Goal: Information Seeking & Learning: Learn about a topic

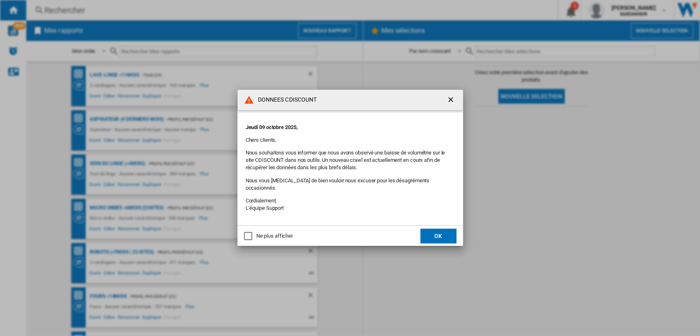
click at [436, 232] on button "OK" at bounding box center [438, 236] width 36 height 15
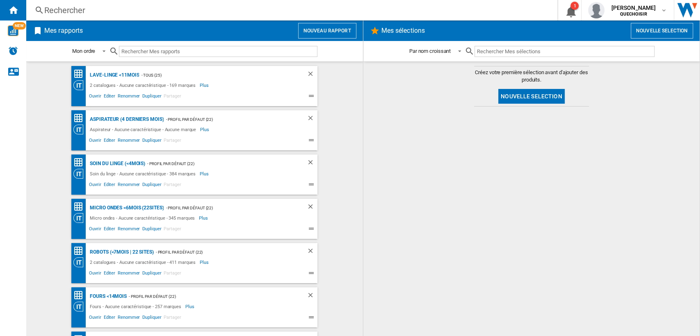
click at [182, 2] on div "Rechercher Rechercher 0 1 [PERSON_NAME] QUECHOISIR QUECHOISIR Mes paramètres Se…" at bounding box center [362, 10] width 673 height 20
click at [189, 13] on div "Rechercher" at bounding box center [289, 10] width 491 height 11
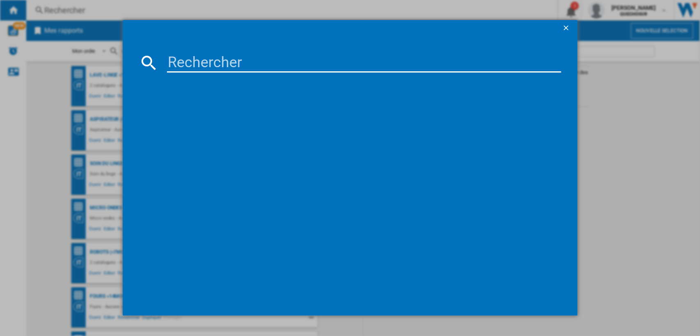
click at [248, 63] on input at bounding box center [364, 63] width 394 height 20
paste input "Calor GV97"
type input "Calor GV97"
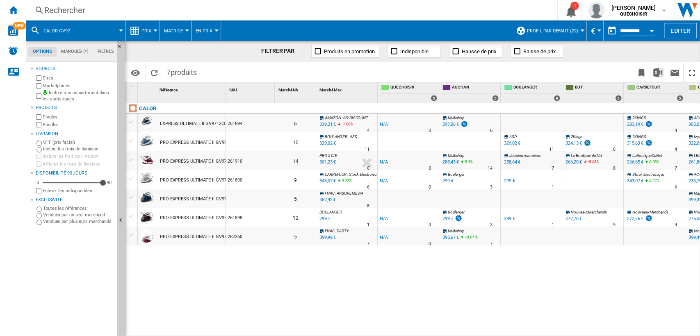
click at [54, 85] on label "Marketplaces" at bounding box center [78, 86] width 71 height 6
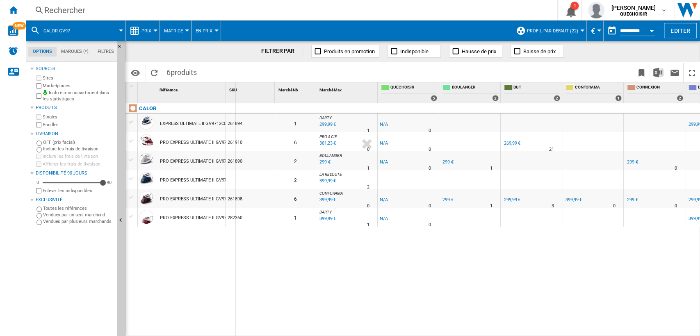
drag, startPoint x: 224, startPoint y: 98, endPoint x: 234, endPoint y: 97, distance: 10.7
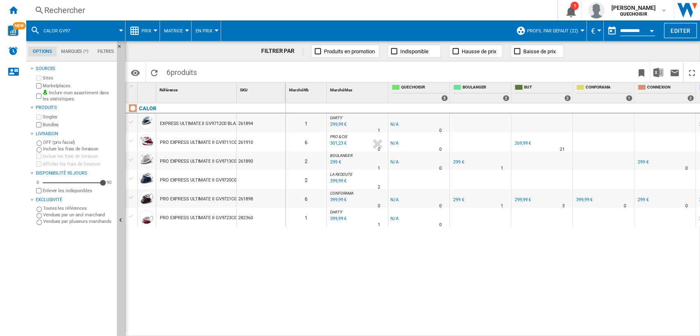
click at [170, 25] on button "Matrice" at bounding box center [175, 30] width 23 height 20
click at [178, 72] on span "Classement" at bounding box center [183, 70] width 34 height 7
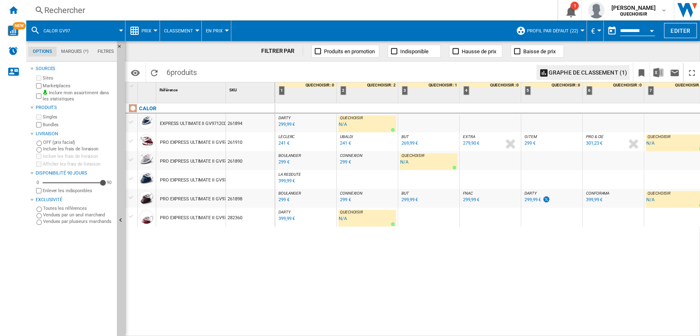
click at [288, 269] on div "[PERSON_NAME] : FR [PERSON_NAME] -1.0 % 299,99 € % N/A [PERSON_NAME] : FR [PERS…" at bounding box center [487, 220] width 425 height 234
drag, startPoint x: 225, startPoint y: 91, endPoint x: 246, endPoint y: 91, distance: 20.9
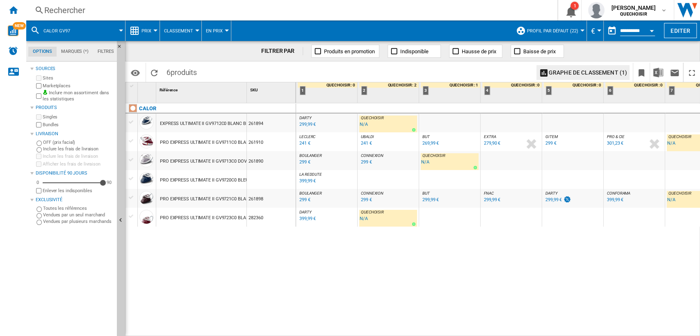
click at [246, 263] on div "CALOR EXPRESS ULTIMATE II GV9712C0 BLANC BLEU 261894 PRO EXPRESS ULTIMATE II GV…" at bounding box center [210, 217] width 170 height 229
click at [567, 30] on span "Profil par défaut (22)" at bounding box center [552, 30] width 51 height 5
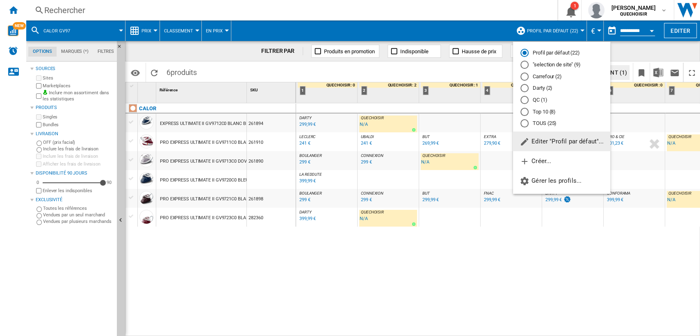
click at [538, 122] on md-radio-button "TOUS (25)" at bounding box center [561, 124] width 82 height 8
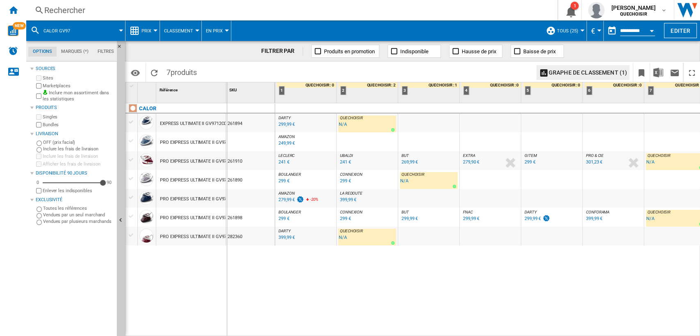
drag, startPoint x: 225, startPoint y: 86, endPoint x: 239, endPoint y: 89, distance: 14.1
click at [239, 89] on div "SKU 1" at bounding box center [250, 92] width 49 height 20
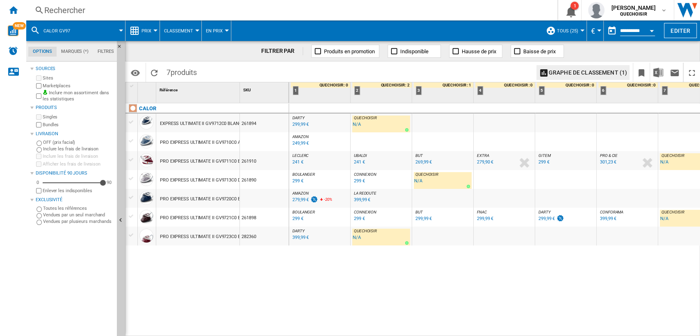
click at [316, 6] on div "Rechercher" at bounding box center [289, 10] width 491 height 11
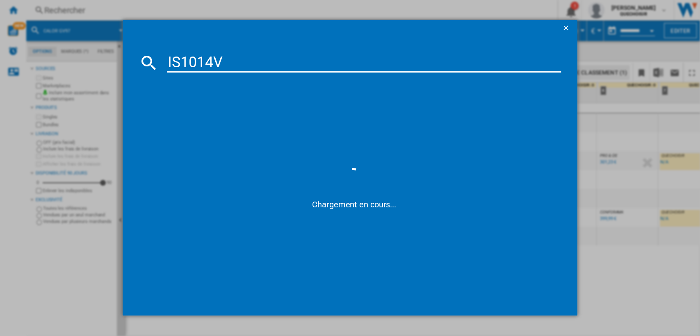
type input "IS1014"
